Goal: Complete application form

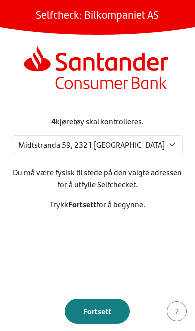
select select "310"
click at [85, 319] on button "Fortsett" at bounding box center [97, 311] width 65 height 25
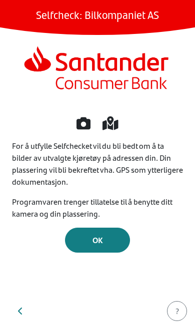
click at [120, 231] on button "OK" at bounding box center [97, 240] width 65 height 25
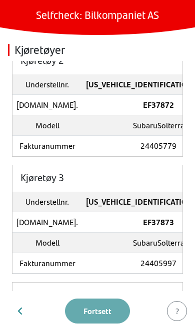
scroll to position [174, 0]
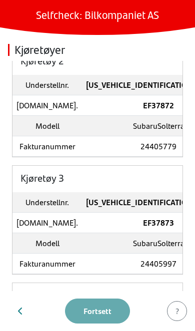
click at [140, 126] on td "SubaruSolterra" at bounding box center [158, 126] width 153 height 20
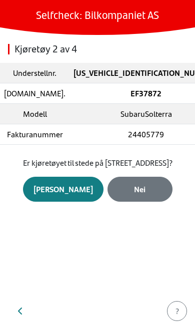
click at [143, 195] on div "Nei" at bounding box center [140, 189] width 44 height 12
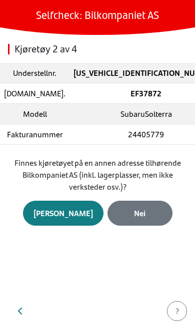
click at [145, 215] on div "Nei" at bounding box center [140, 213] width 44 height 12
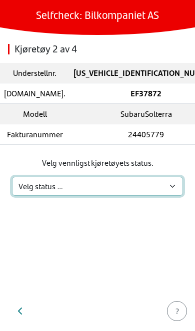
click at [170, 187] on select "Velg status … Kjøretøyet er på verksted Kjøretøyet er solgt & levert Kjøretøyet…" at bounding box center [97, 186] width 171 height 19
select select "6"
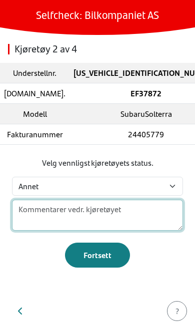
click at [132, 215] on textarea at bounding box center [97, 215] width 171 height 31
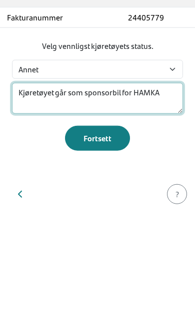
type textarea "Kjøretøyet går som sponsorbil for HAMKAM"
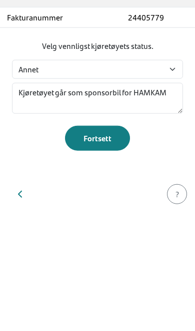
click at [116, 249] on div "Fortsett" at bounding box center [97, 255] width 44 height 12
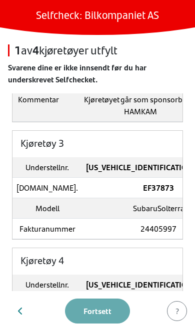
scroll to position [234, 0]
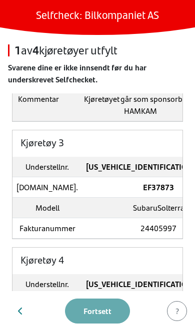
click at [143, 196] on td "EF37873" at bounding box center [158, 187] width 153 height 20
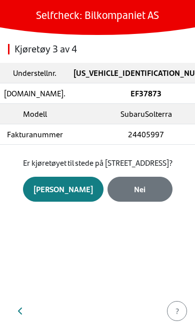
click at [146, 195] on div "Nei" at bounding box center [140, 189] width 44 height 12
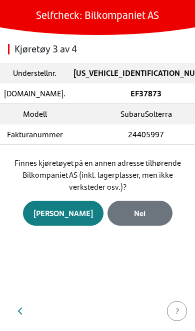
click at [150, 213] on div "Nei" at bounding box center [140, 213] width 44 height 12
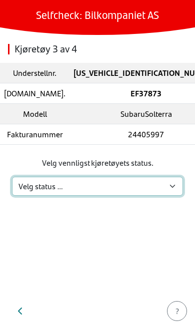
click at [168, 186] on select "Velg status … Kjøretøyet er på verksted Kjøretøyet er solgt & levert Kjøretøyet…" at bounding box center [97, 186] width 171 height 19
select select "6"
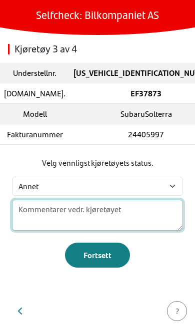
click at [138, 213] on textarea at bounding box center [97, 215] width 171 height 31
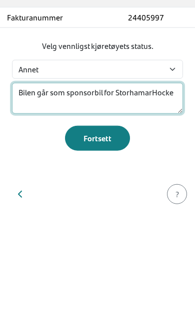
type textarea "Bilen går som sponsorbil for StorhamarHockey"
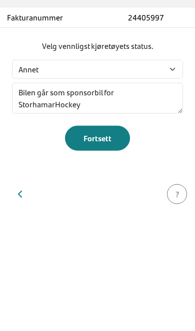
click at [117, 249] on div "Fortsett" at bounding box center [97, 255] width 44 height 12
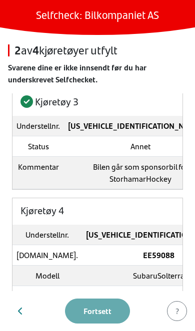
scroll to position [276, 0]
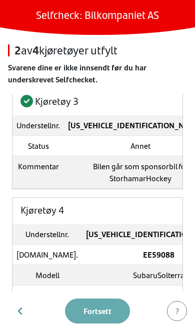
click at [143, 246] on td "EE59088" at bounding box center [158, 254] width 153 height 20
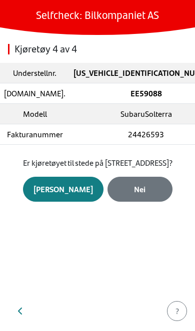
click at [67, 195] on div "[PERSON_NAME]" at bounding box center [62, 189] width 59 height 12
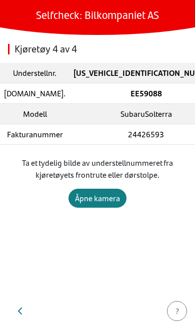
click at [104, 202] on div "Åpne kamera" at bounding box center [97, 198] width 45 height 12
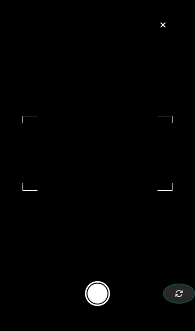
click at [100, 303] on button at bounding box center [97, 293] width 25 height 25
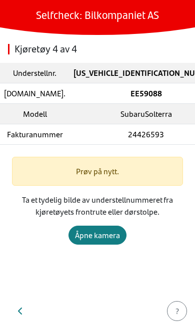
click at [109, 233] on div "Åpne kamera" at bounding box center [97, 235] width 45 height 12
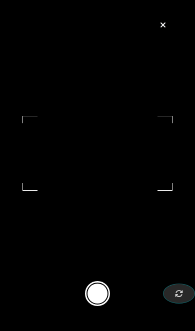
click at [106, 296] on button at bounding box center [97, 293] width 25 height 25
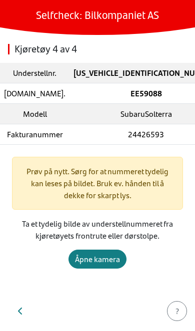
click at [110, 265] on div "Åpne kamera" at bounding box center [97, 259] width 45 height 12
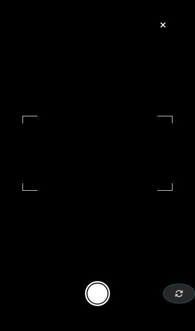
click at [99, 305] on button at bounding box center [97, 293] width 25 height 25
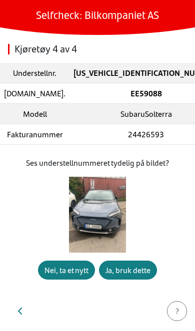
click at [143, 276] on div "Ja, bruk dette" at bounding box center [127, 270] width 45 height 12
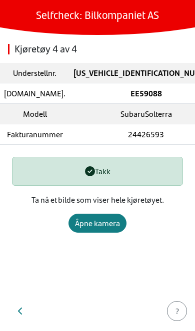
click at [114, 223] on div "Åpne kamera" at bounding box center [97, 223] width 45 height 12
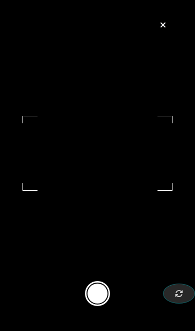
click at [100, 301] on button at bounding box center [97, 293] width 25 height 25
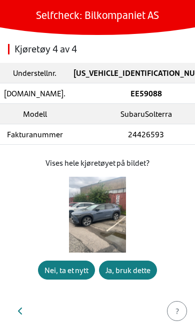
click at [132, 276] on div "Ja, bruk dette" at bounding box center [127, 270] width 45 height 12
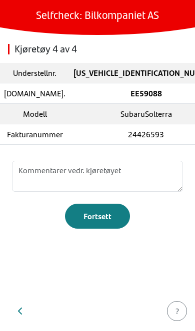
click at [104, 220] on div "Fortsett" at bounding box center [97, 216] width 44 height 12
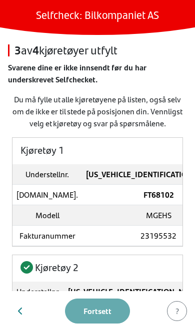
scroll to position [0, 0]
click at [144, 217] on td "MGEHS" at bounding box center [158, 215] width 153 height 20
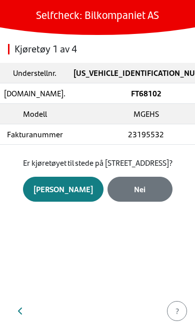
click at [73, 195] on div "[PERSON_NAME]" at bounding box center [62, 189] width 59 height 12
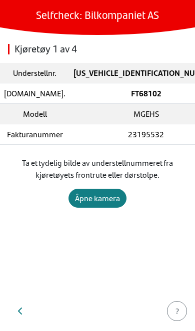
click at [107, 199] on div "Åpne kamera" at bounding box center [97, 198] width 45 height 12
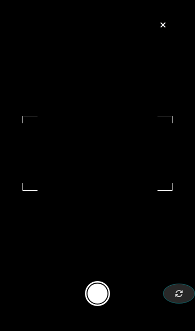
click at [102, 298] on button at bounding box center [97, 293] width 25 height 25
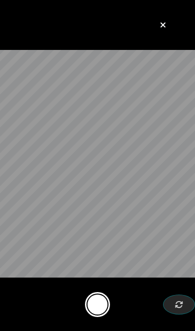
scroll to position [0, 2]
click at [99, 305] on button at bounding box center [97, 304] width 25 height 25
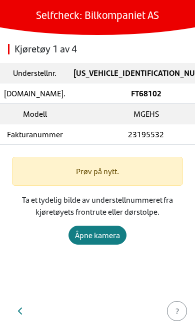
click at [104, 237] on div "Åpne kamera" at bounding box center [97, 235] width 45 height 12
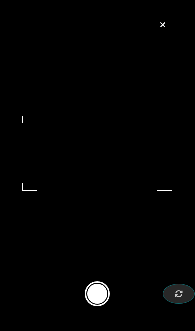
click at [101, 304] on button at bounding box center [97, 293] width 25 height 25
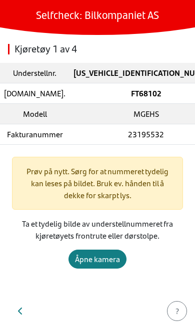
click at [106, 263] on div "Åpne kamera" at bounding box center [97, 259] width 45 height 12
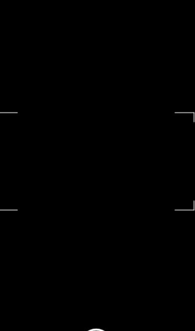
click at [94, 177] on video at bounding box center [97, 153] width 150 height 75
click at [93, 150] on video at bounding box center [97, 153] width 150 height 75
click at [107, 164] on video at bounding box center [97, 153] width 150 height 75
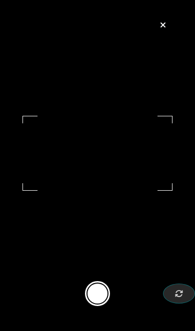
click at [108, 302] on button at bounding box center [97, 293] width 25 height 25
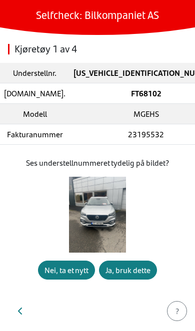
click at [141, 276] on div "Ja, bruk dette" at bounding box center [127, 270] width 45 height 12
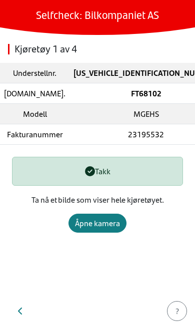
click at [109, 222] on div "Åpne kamera" at bounding box center [97, 223] width 45 height 12
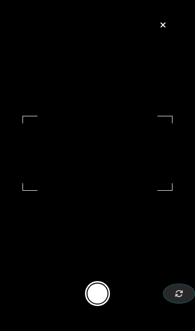
click at [98, 302] on button at bounding box center [97, 293] width 25 height 25
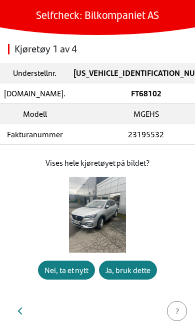
click at [136, 276] on div "Ja, bruk dette" at bounding box center [127, 270] width 45 height 12
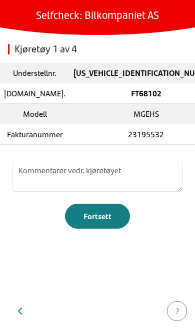
click at [110, 217] on div "Fortsett" at bounding box center [97, 216] width 44 height 12
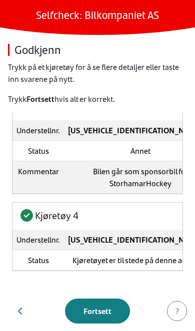
scroll to position [230, 0]
click at [107, 311] on div "Fortsett" at bounding box center [97, 311] width 44 height 12
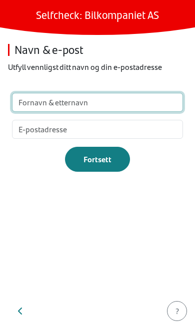
click at [145, 105] on input "text" at bounding box center [97, 102] width 171 height 19
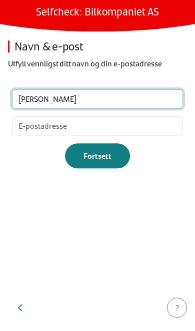
type input "[PERSON_NAME]"
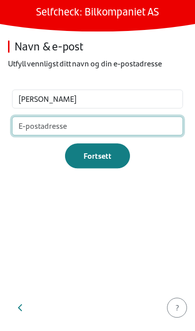
click at [126, 124] on input "email" at bounding box center [97, 129] width 171 height 19
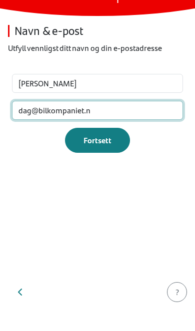
type input "[EMAIL_ADDRESS][DOMAIN_NAME]"
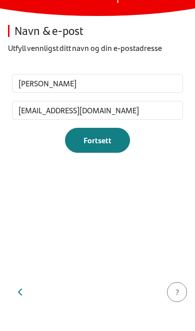
click at [111, 153] on div "Fortsett" at bounding box center [97, 159] width 44 height 12
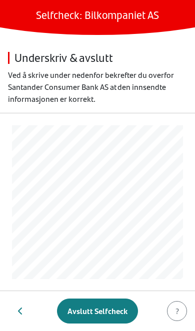
click at [119, 308] on div "Avslutt Selfcheck" at bounding box center [97, 311] width 60 height 12
